Goal: Information Seeking & Learning: Learn about a topic

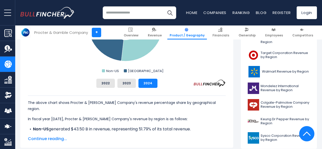
scroll to position [206, 0]
click at [109, 83] on button "2022" at bounding box center [105, 82] width 19 height 9
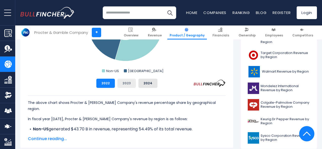
click at [120, 85] on button "2023" at bounding box center [127, 82] width 19 height 9
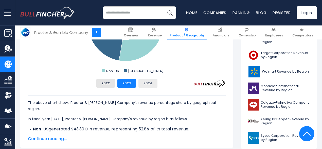
click at [142, 85] on button "2024" at bounding box center [148, 82] width 19 height 9
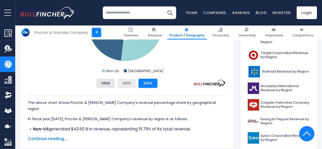
click at [131, 84] on button "2023" at bounding box center [127, 82] width 19 height 9
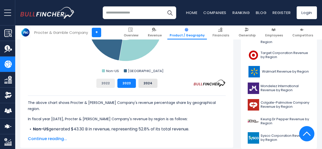
click at [102, 83] on button "2022" at bounding box center [105, 82] width 19 height 9
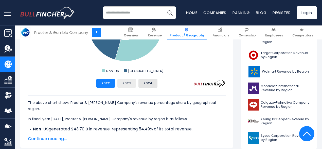
click at [121, 82] on button "2023" at bounding box center [127, 82] width 19 height 9
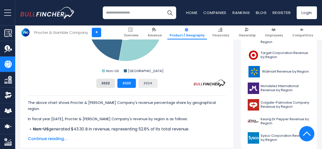
click at [139, 82] on button "2024" at bounding box center [148, 82] width 19 height 9
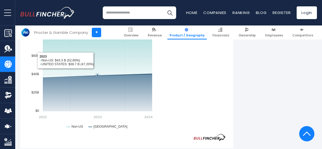
scroll to position [333, 0]
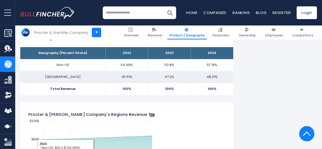
click at [93, 72] on td "[GEOGRAPHIC_DATA]" at bounding box center [62, 77] width 85 height 12
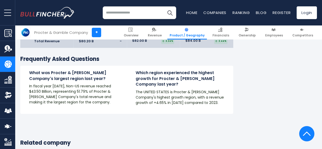
scroll to position [739, 0]
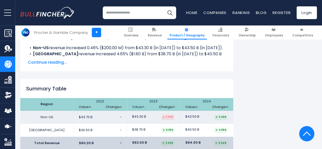
click at [142, 106] on img at bounding box center [143, 107] width 3 height 2
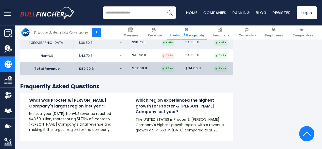
scroll to position [866, 0]
